Goal: Information Seeking & Learning: Check status

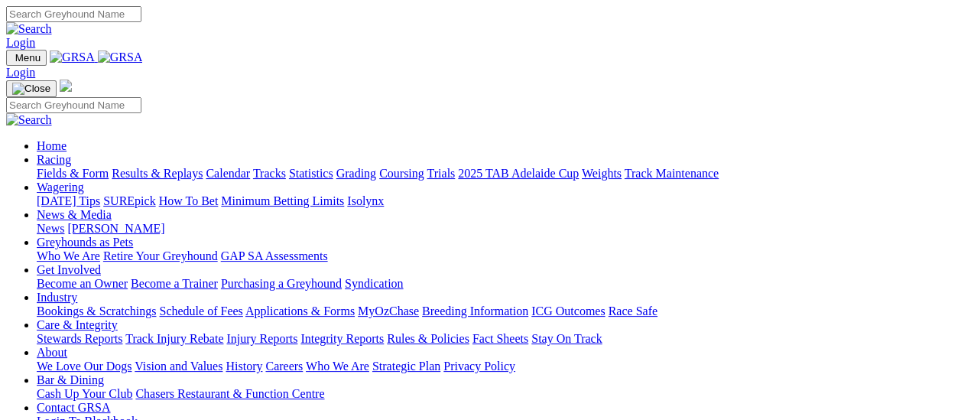
click at [177, 167] on link "Results & Replays" at bounding box center [157, 173] width 91 height 13
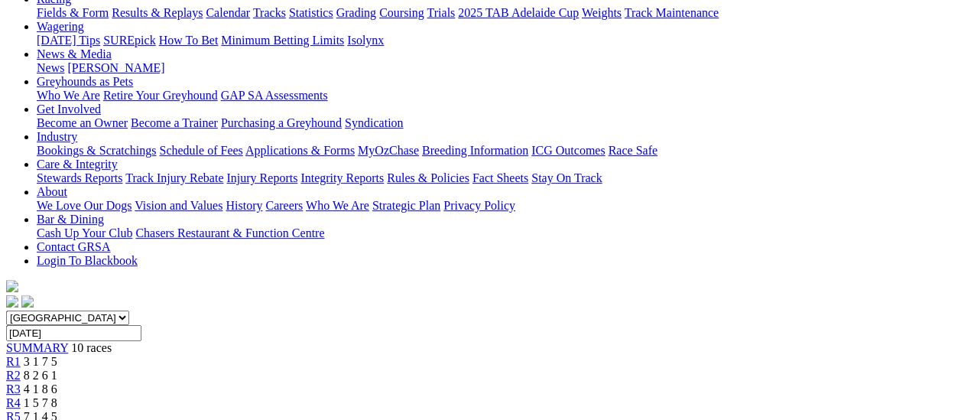
scroll to position [153, 0]
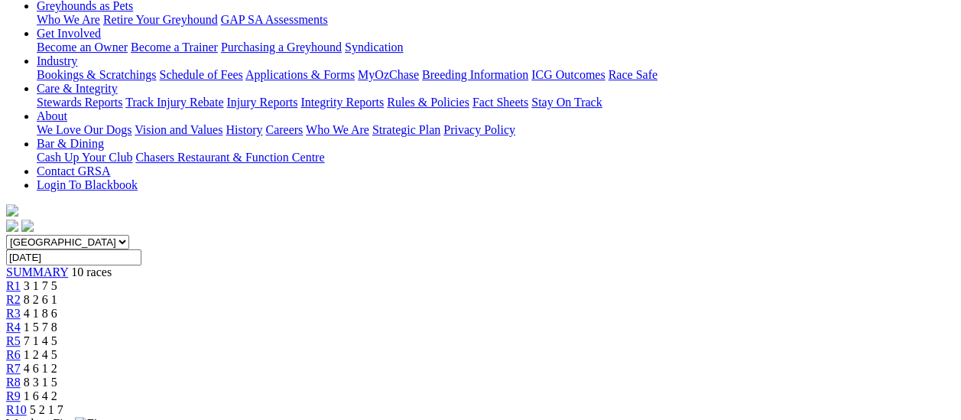
scroll to position [153, 0]
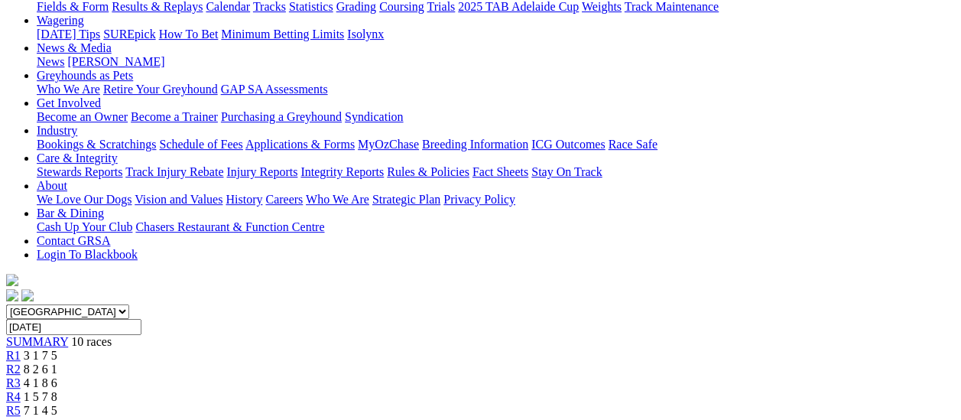
scroll to position [229, 0]
